Goal: Information Seeking & Learning: Understand process/instructions

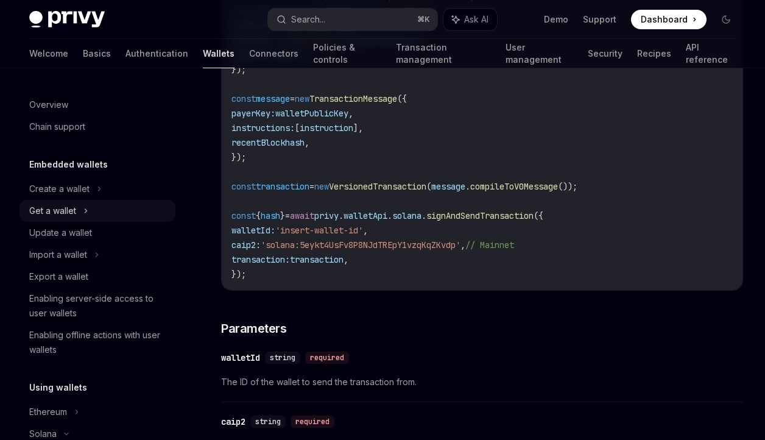
click at [63, 212] on div "Get a wallet" at bounding box center [52, 210] width 47 height 15
type textarea "*"
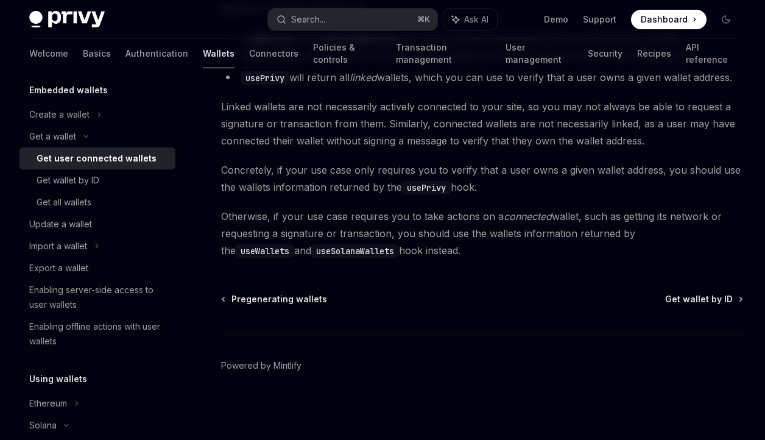
scroll to position [894, 0]
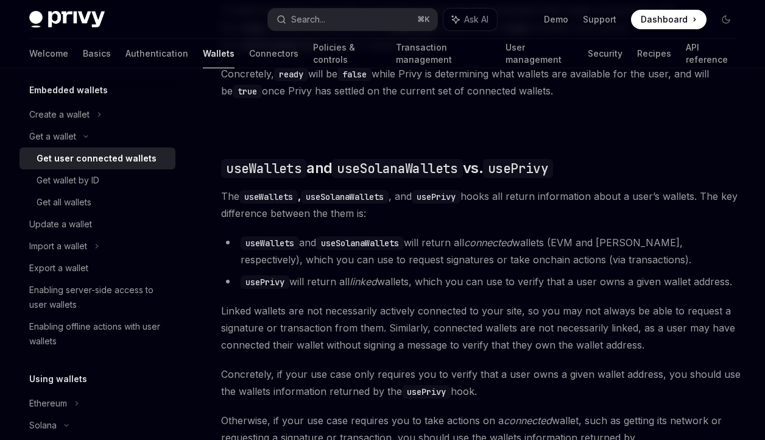
click at [280, 245] on code "useWallets" at bounding box center [269, 242] width 58 height 13
copy code "useWallets"
click at [388, 240] on code "useSolanaWallets" at bounding box center [360, 242] width 88 height 13
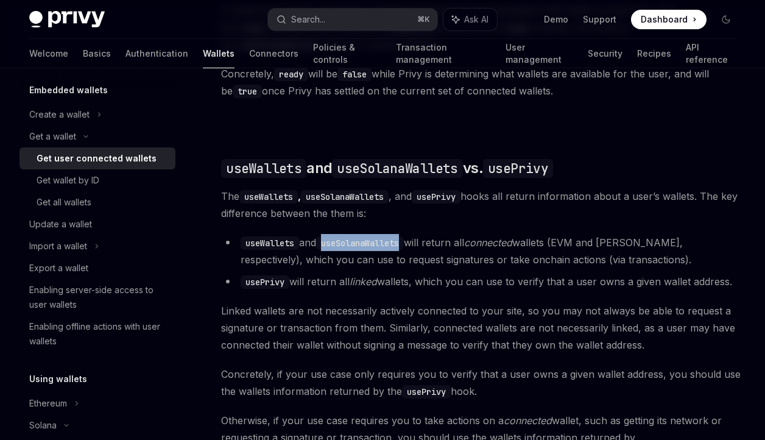
copy code "useSolanaWallets"
